Goal: Task Accomplishment & Management: Complete application form

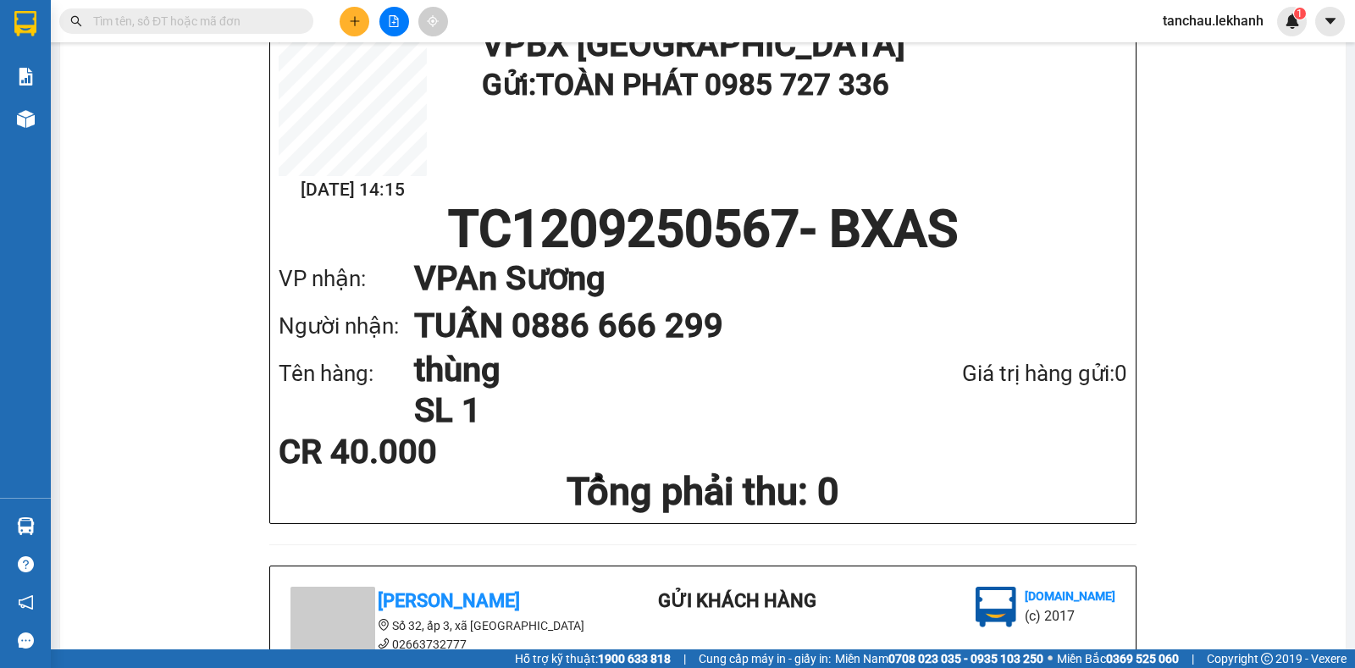
scroll to position [85, 0]
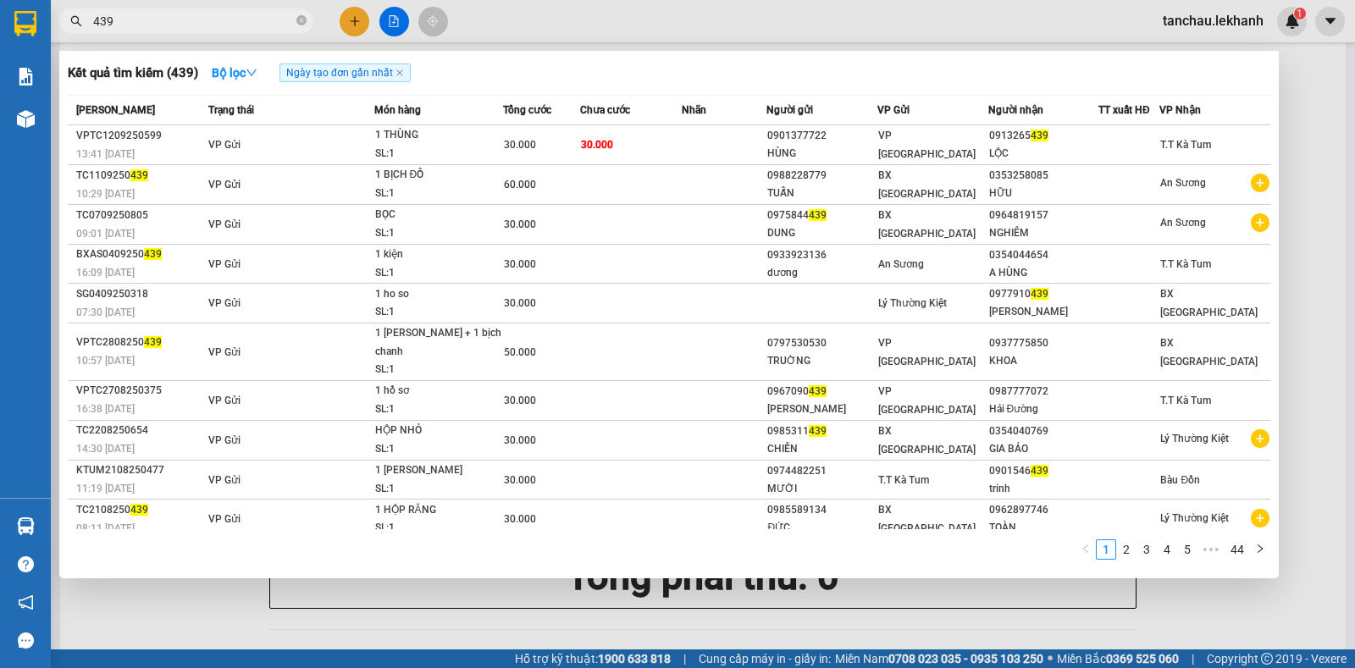
type input "439"
click at [305, 18] on icon "close-circle" at bounding box center [301, 20] width 10 height 10
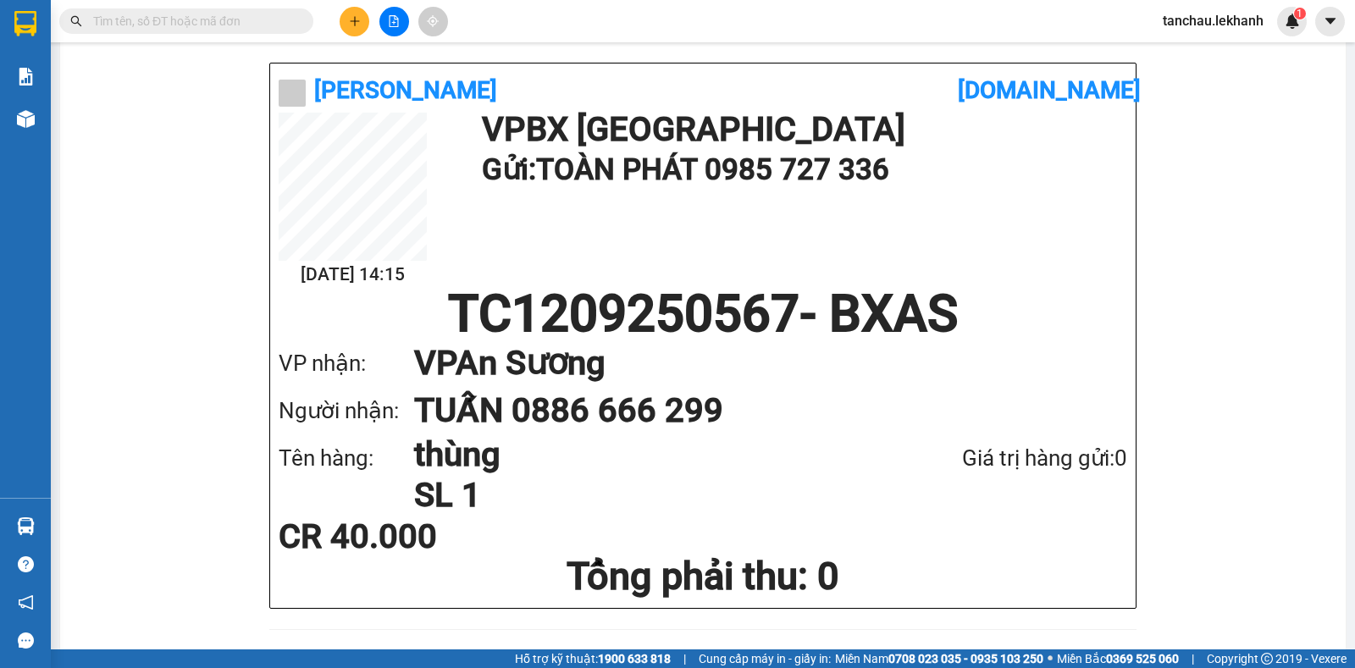
click at [355, 23] on icon "plus" at bounding box center [354, 20] width 1 height 9
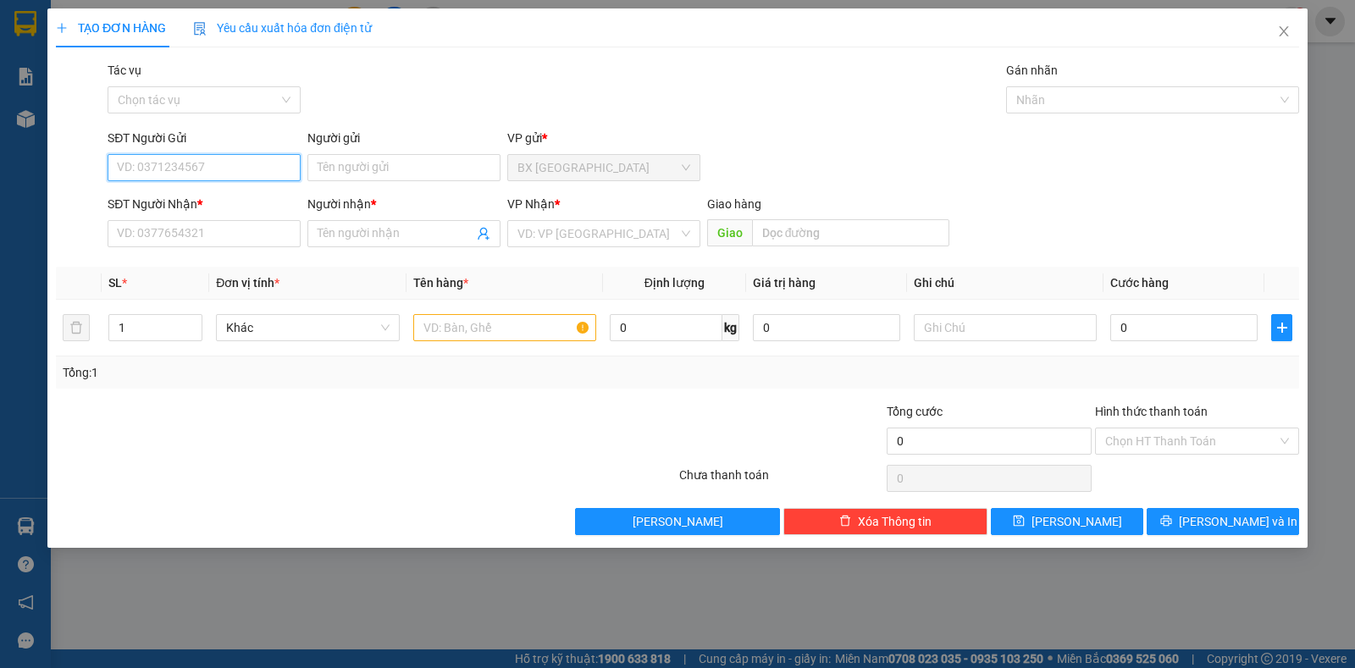
type input "3"
click at [228, 196] on div "0397401779 - [PERSON_NAME]" at bounding box center [204, 201] width 173 height 19
type input "0397401779"
type input "VINH"
type input "0973310310"
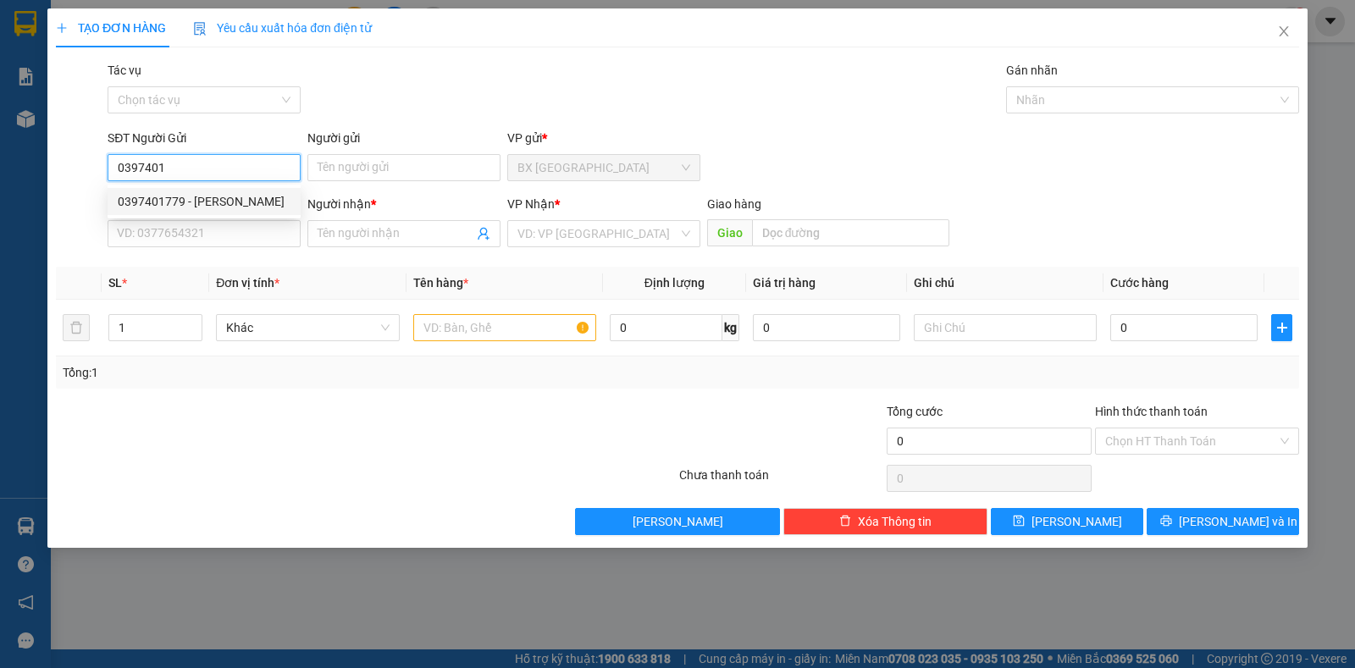
type input "DUNG"
type input "30.000"
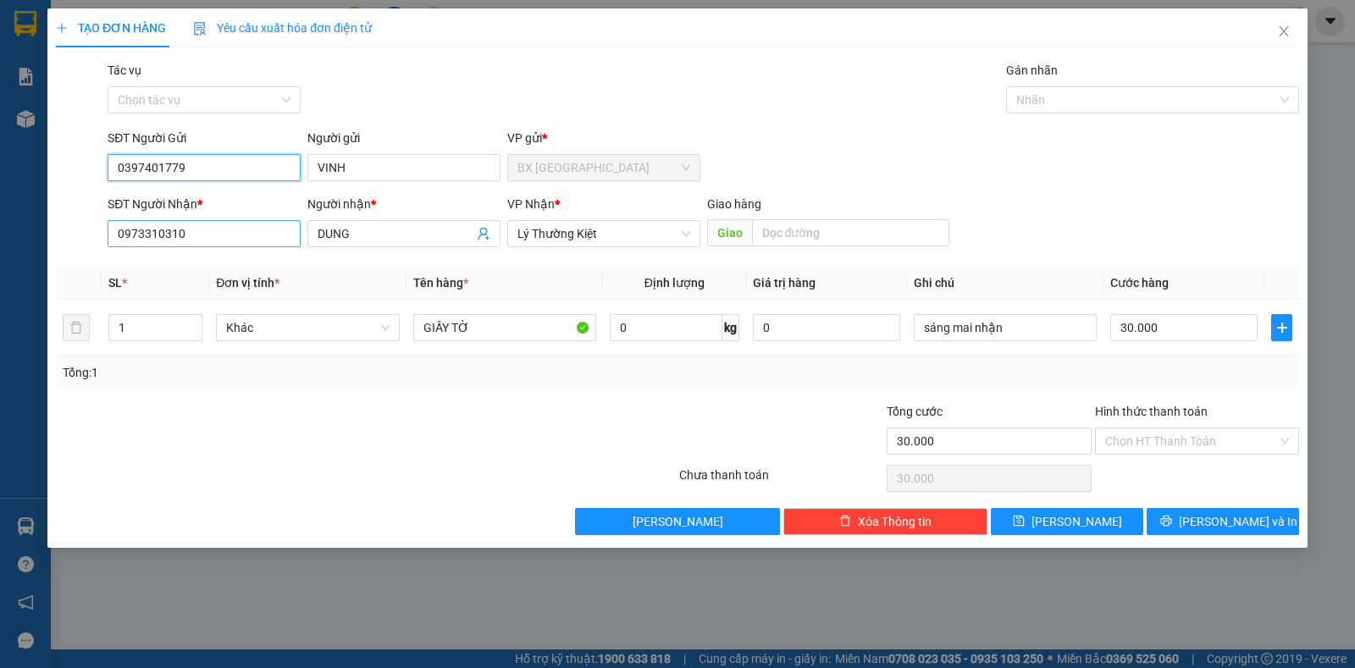
type input "0397401779"
click at [230, 223] on input "0973310310" at bounding box center [204, 233] width 193 height 27
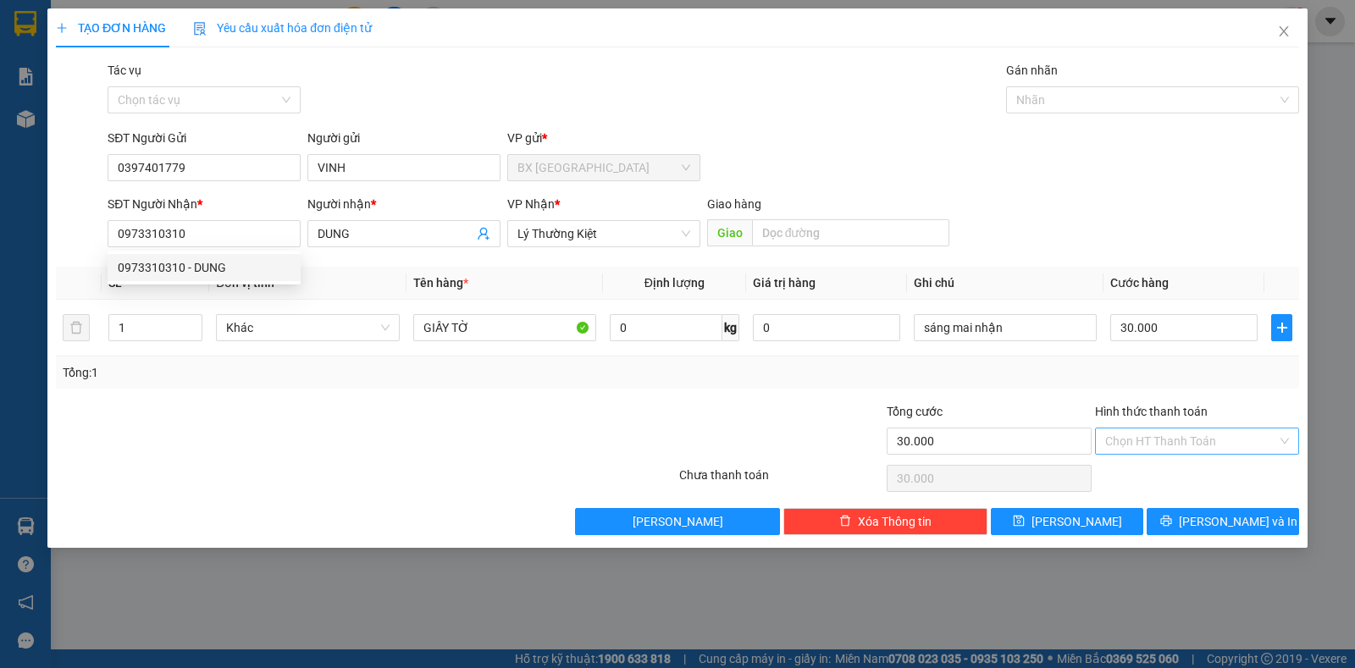
click at [1259, 440] on input "Hình thức thanh toán" at bounding box center [1191, 440] width 172 height 25
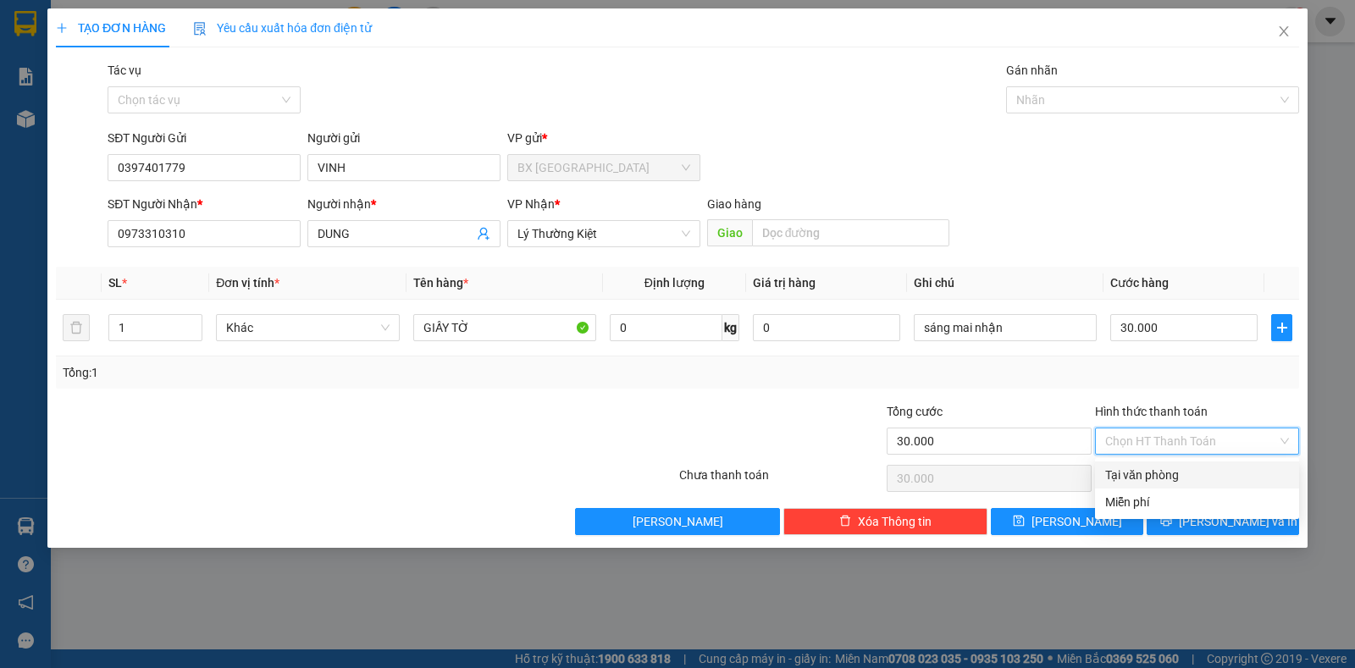
click at [1133, 469] on div "Tại văn phòng" at bounding box center [1197, 475] width 184 height 19
type input "0"
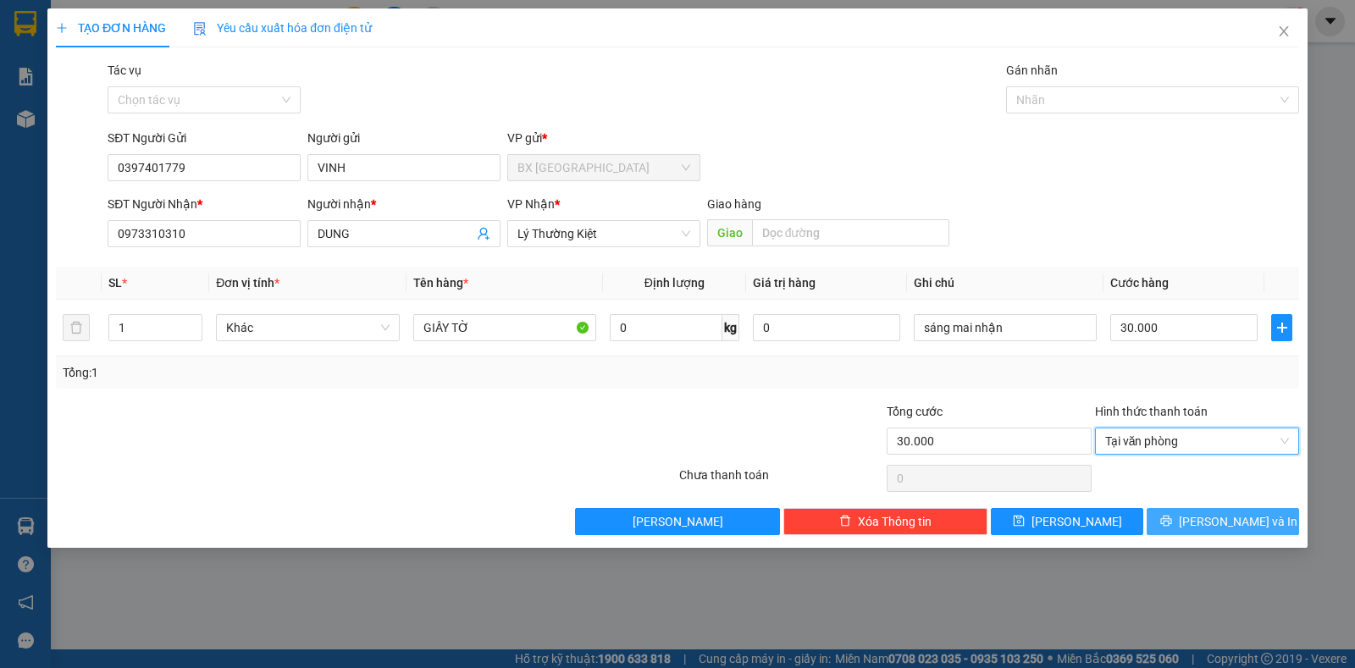
drag, startPoint x: 1208, startPoint y: 521, endPoint x: 1208, endPoint y: 479, distance: 41.5
click at [1208, 519] on span "[PERSON_NAME] và In" at bounding box center [1238, 521] width 119 height 19
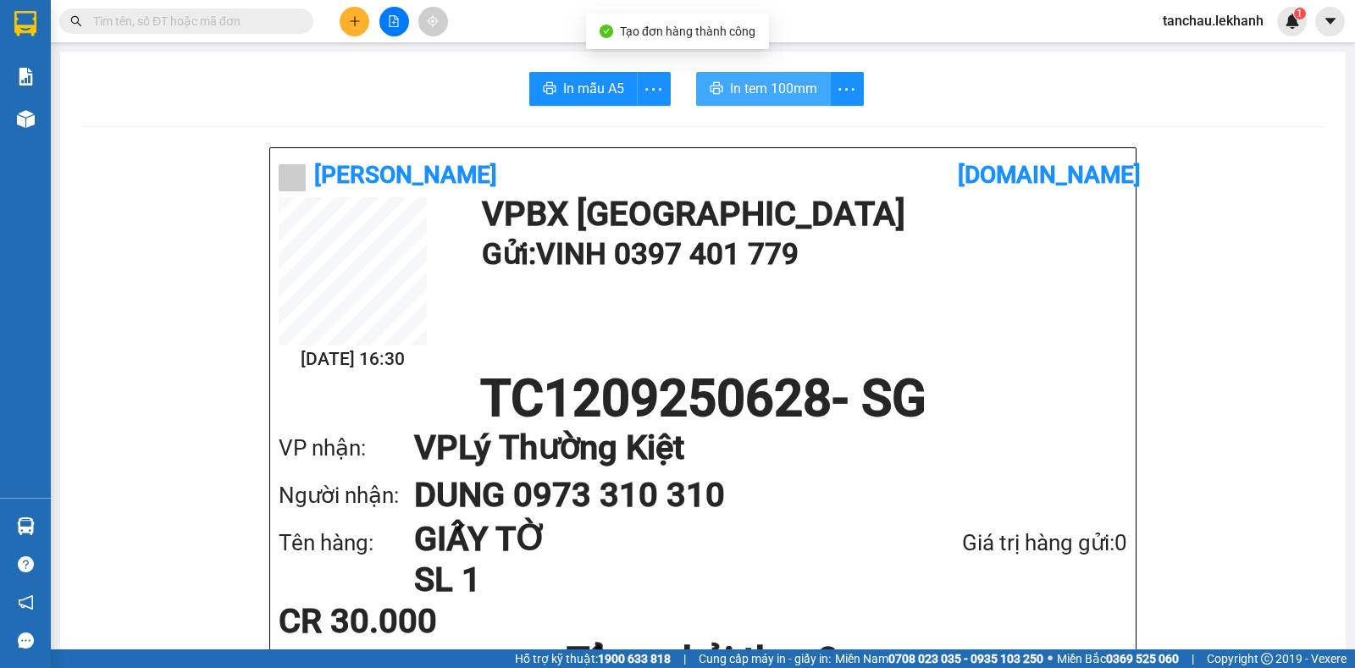
click at [793, 94] on span "In tem 100mm" at bounding box center [773, 88] width 87 height 21
click at [106, 19] on input "text" at bounding box center [193, 21] width 200 height 19
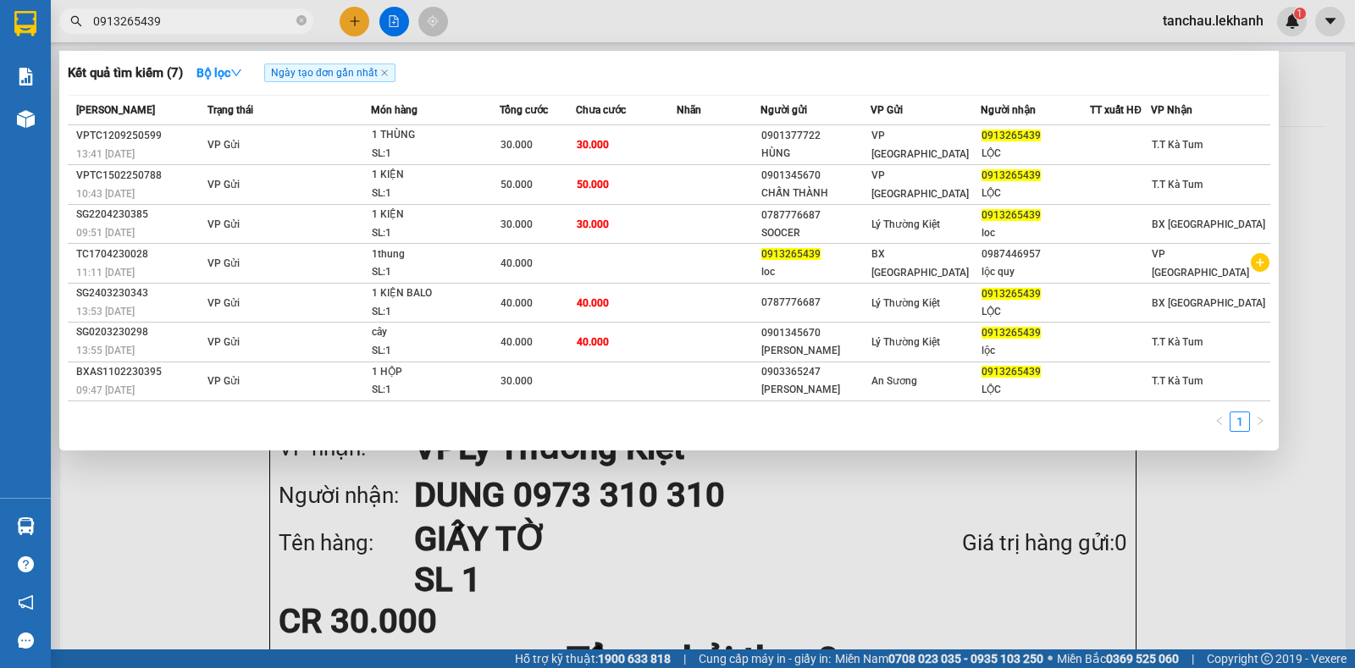
type input "0913265439"
